Goal: Information Seeking & Learning: Learn about a topic

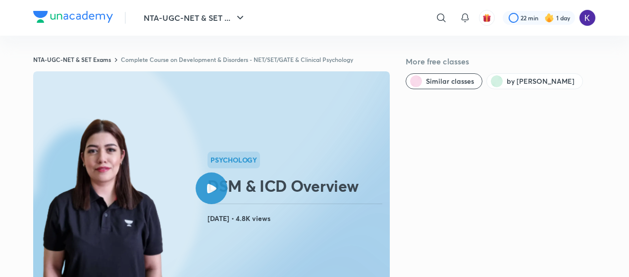
scroll to position [39, 0]
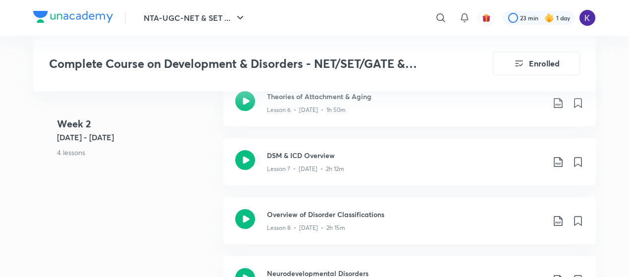
scroll to position [1019, 0]
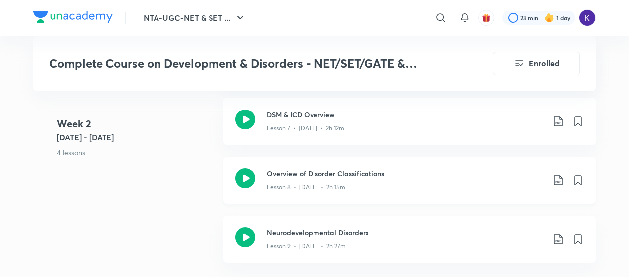
click at [292, 183] on p "Lesson 8 • May 28 • 2h 15m" at bounding box center [306, 187] width 78 height 9
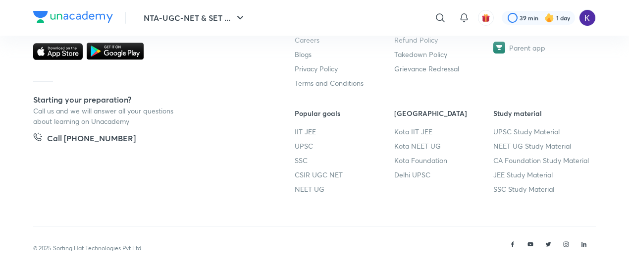
scroll to position [602, 0]
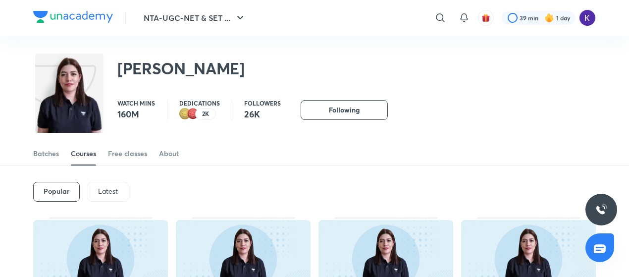
click at [110, 11] on img at bounding box center [73, 17] width 80 height 12
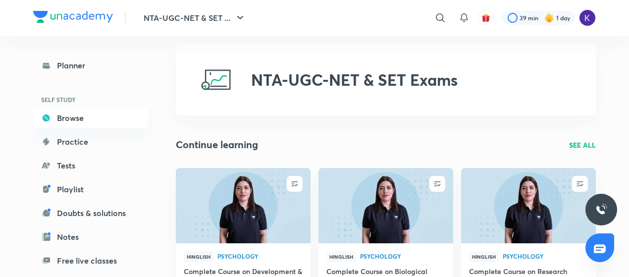
scroll to position [3, 0]
